Goal: Navigation & Orientation: Understand site structure

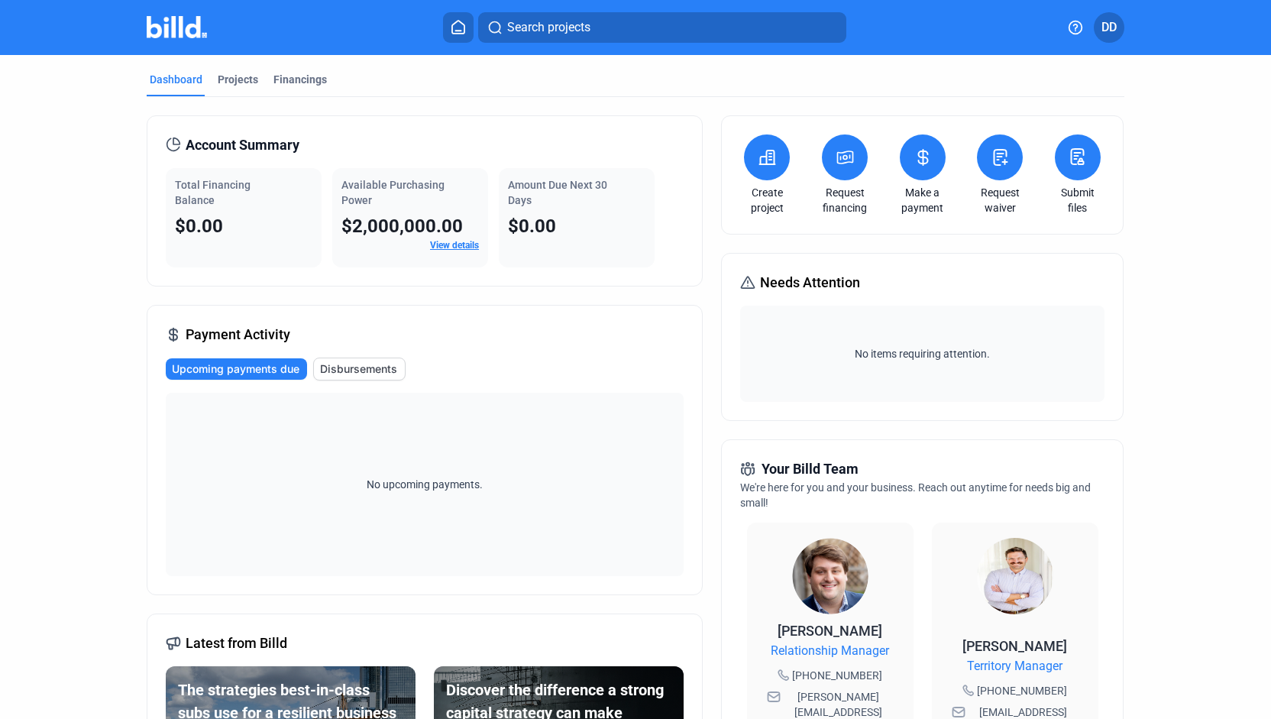
scroll to position [3, 0]
click at [244, 79] on div "Projects" at bounding box center [238, 79] width 40 height 15
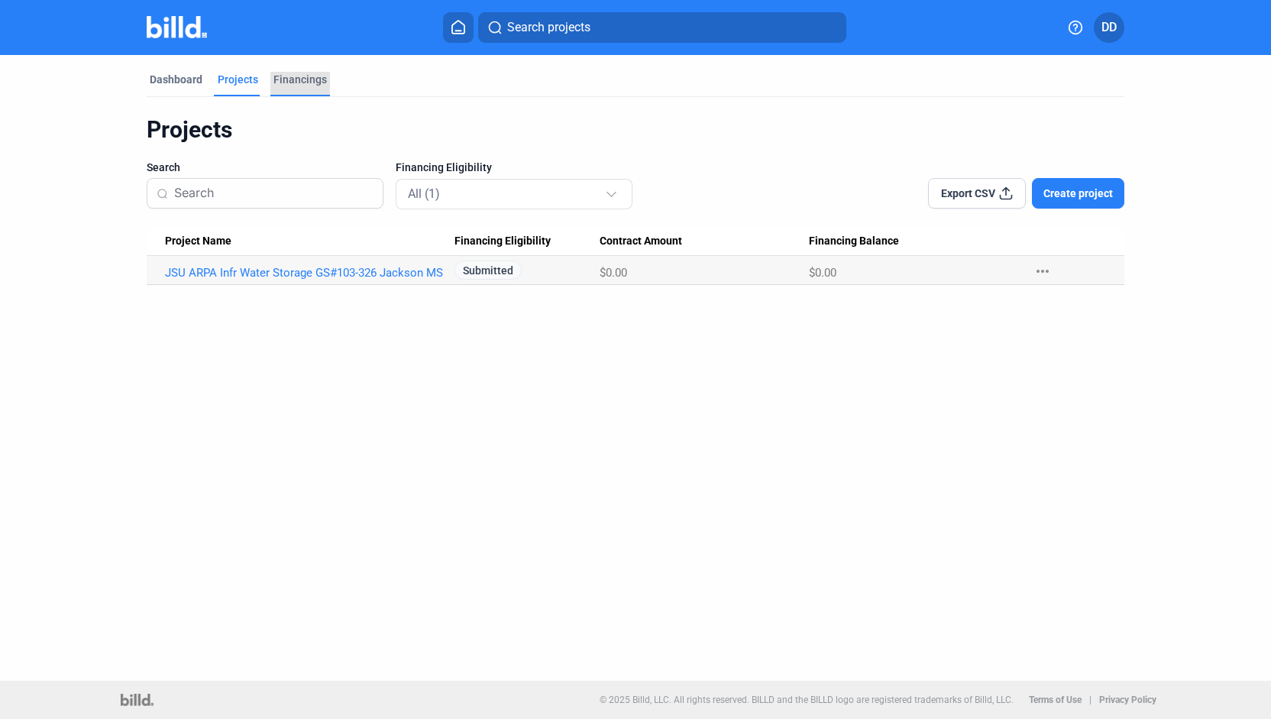
click at [302, 83] on div "Financings" at bounding box center [299, 79] width 53 height 15
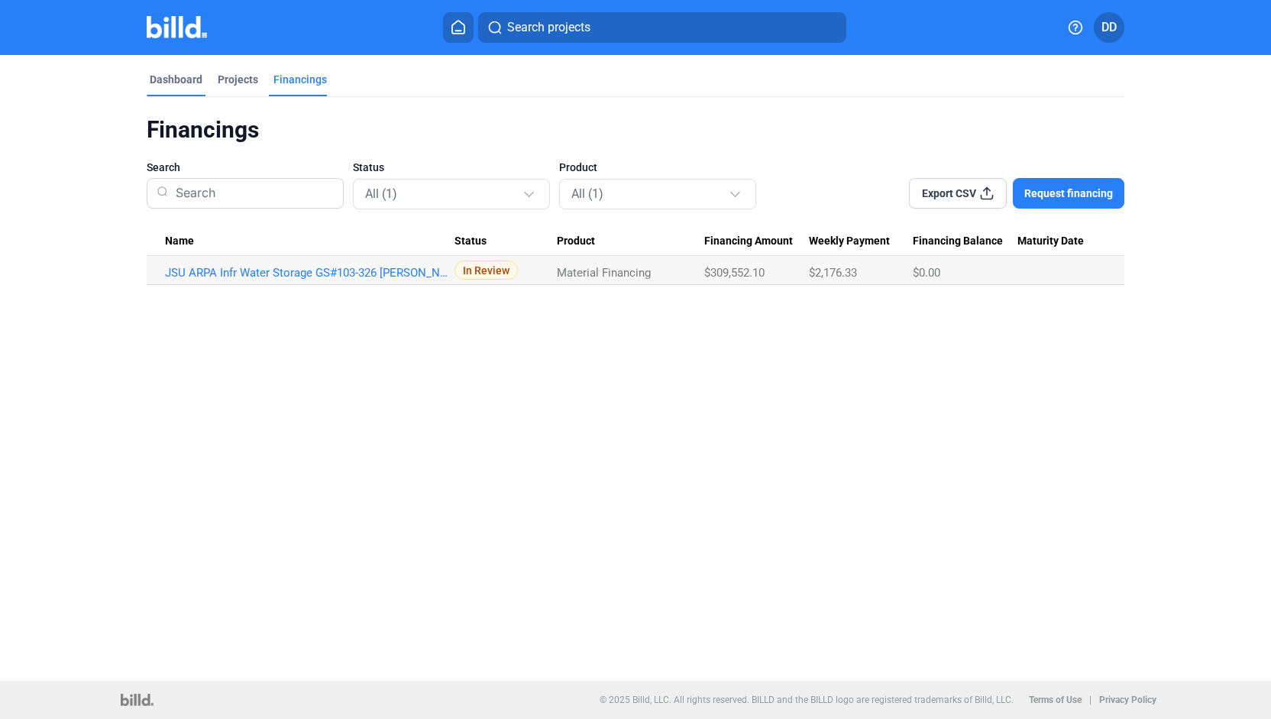
click at [181, 79] on div "Dashboard" at bounding box center [176, 79] width 53 height 15
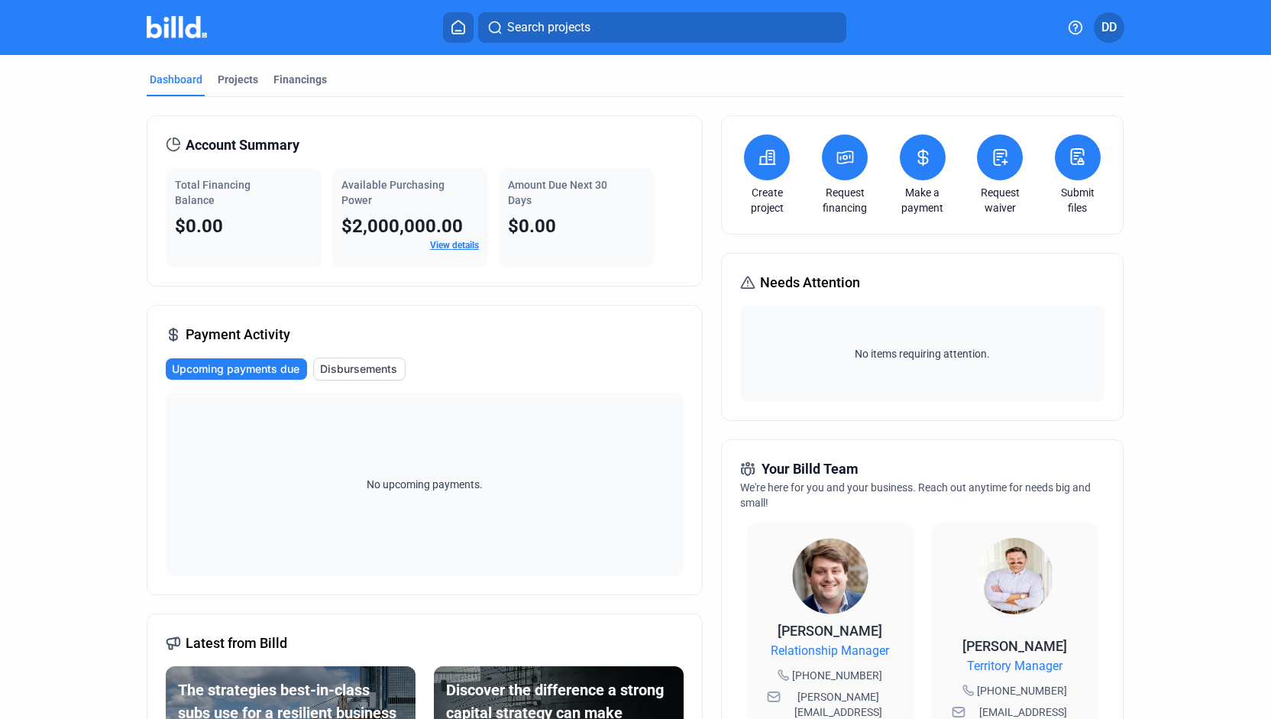
click at [182, 29] on img at bounding box center [177, 27] width 60 height 22
